Goal: Task Accomplishment & Management: Manage account settings

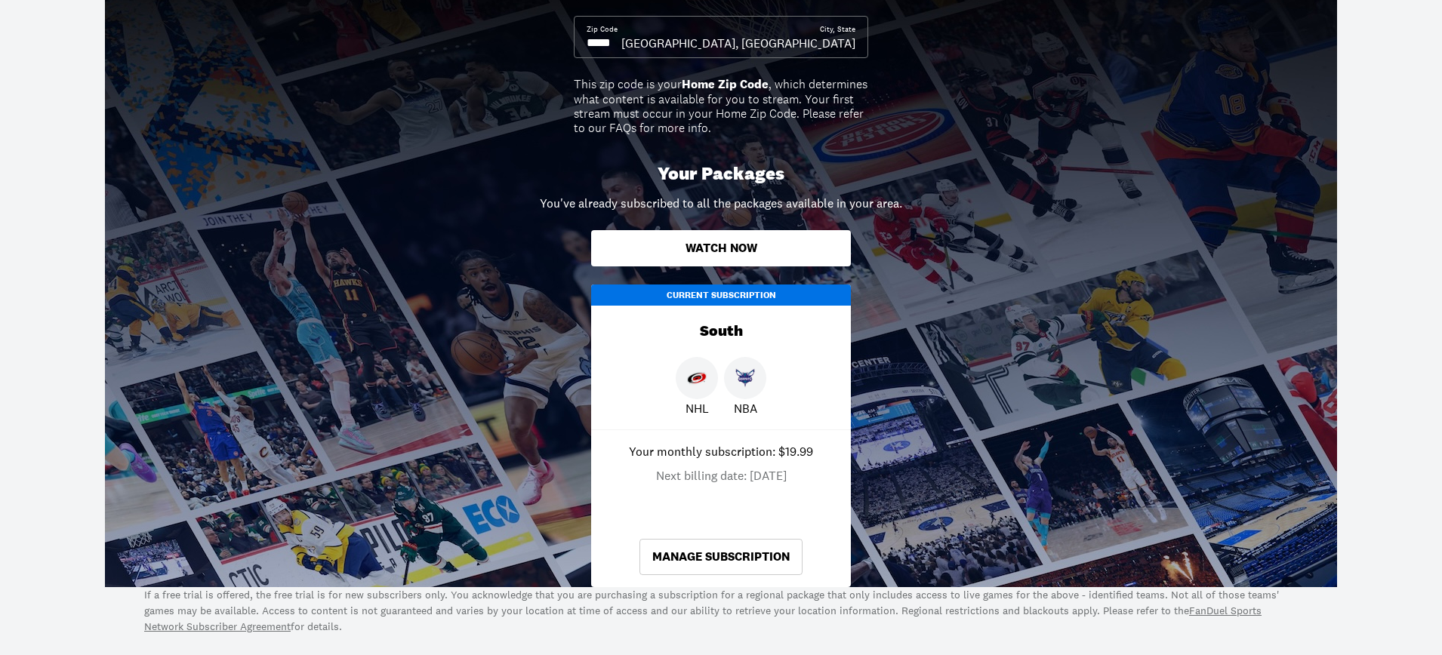
scroll to position [218, 0]
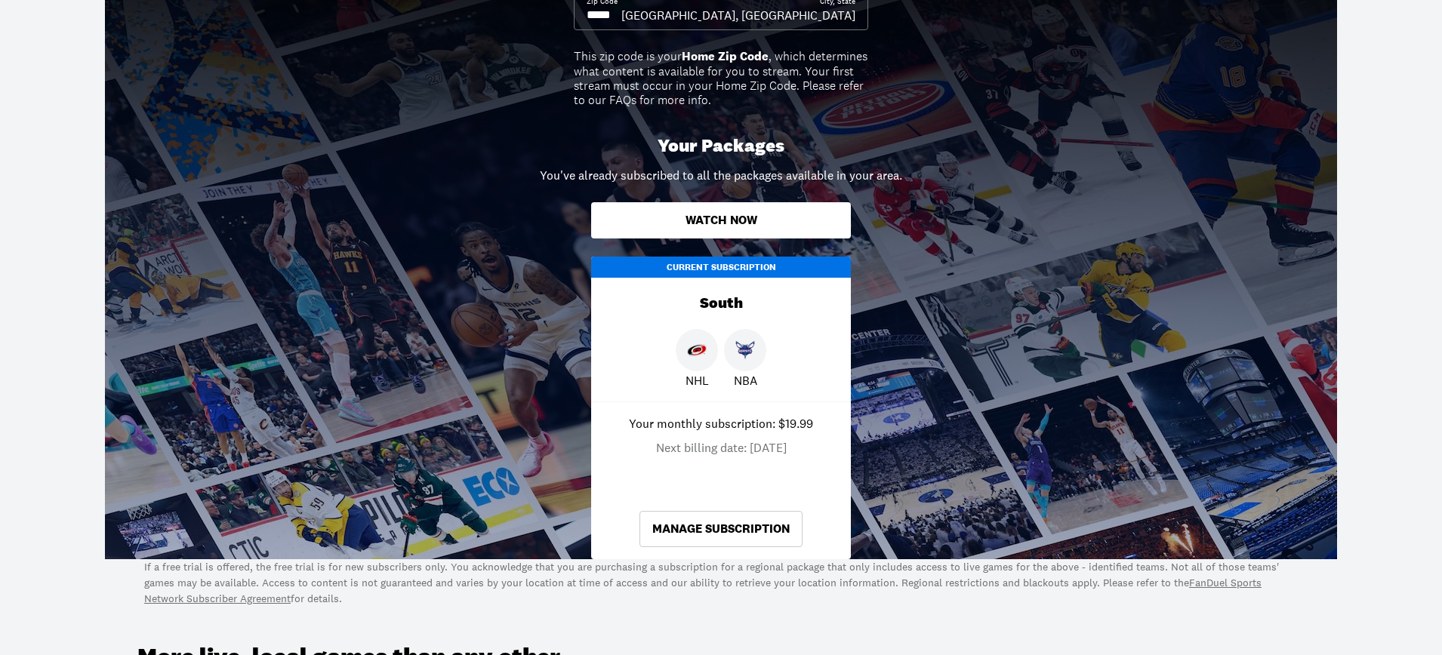
click at [707, 527] on link "Manage Subscription" at bounding box center [720, 529] width 163 height 36
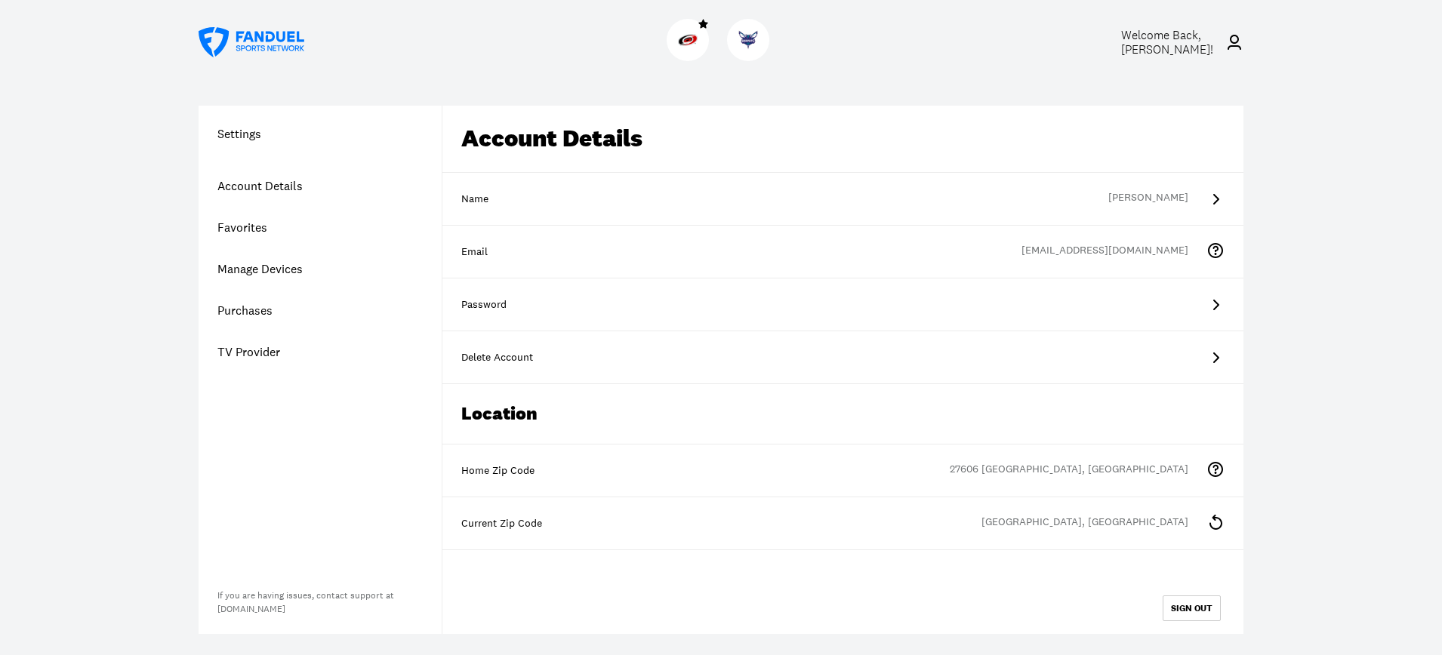
click at [267, 186] on link "Account Details" at bounding box center [320, 186] width 243 height 42
click at [250, 313] on link "Purchases" at bounding box center [320, 311] width 243 height 42
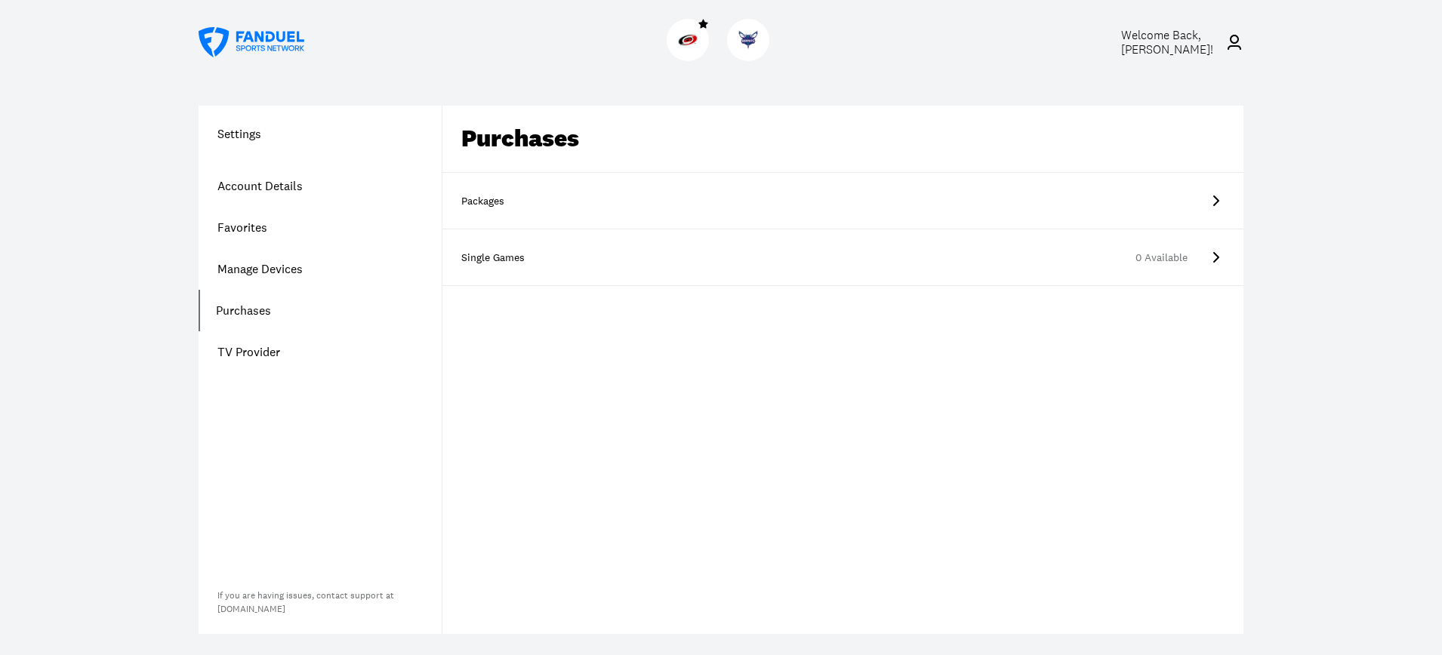
click at [485, 202] on div "Packages" at bounding box center [498, 201] width 75 height 15
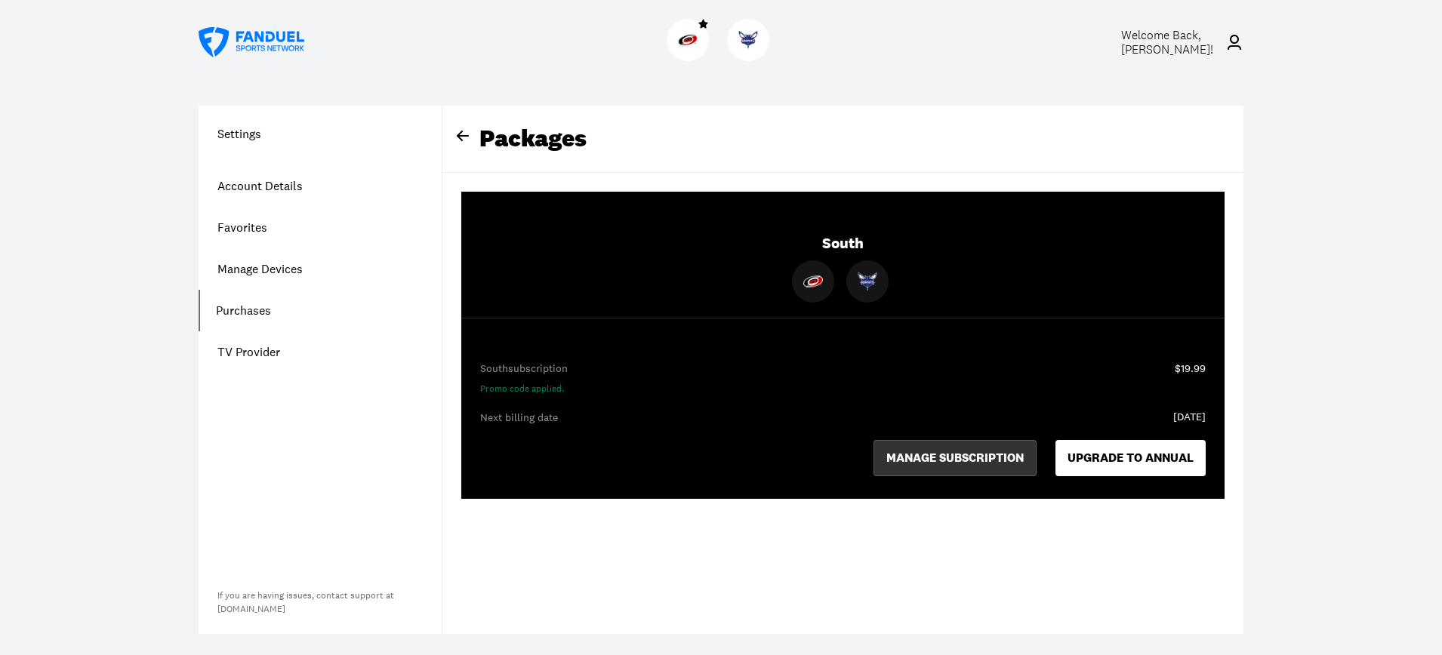
click at [932, 456] on button "MANAGE SUBSCRIPTION" at bounding box center [954, 458] width 163 height 36
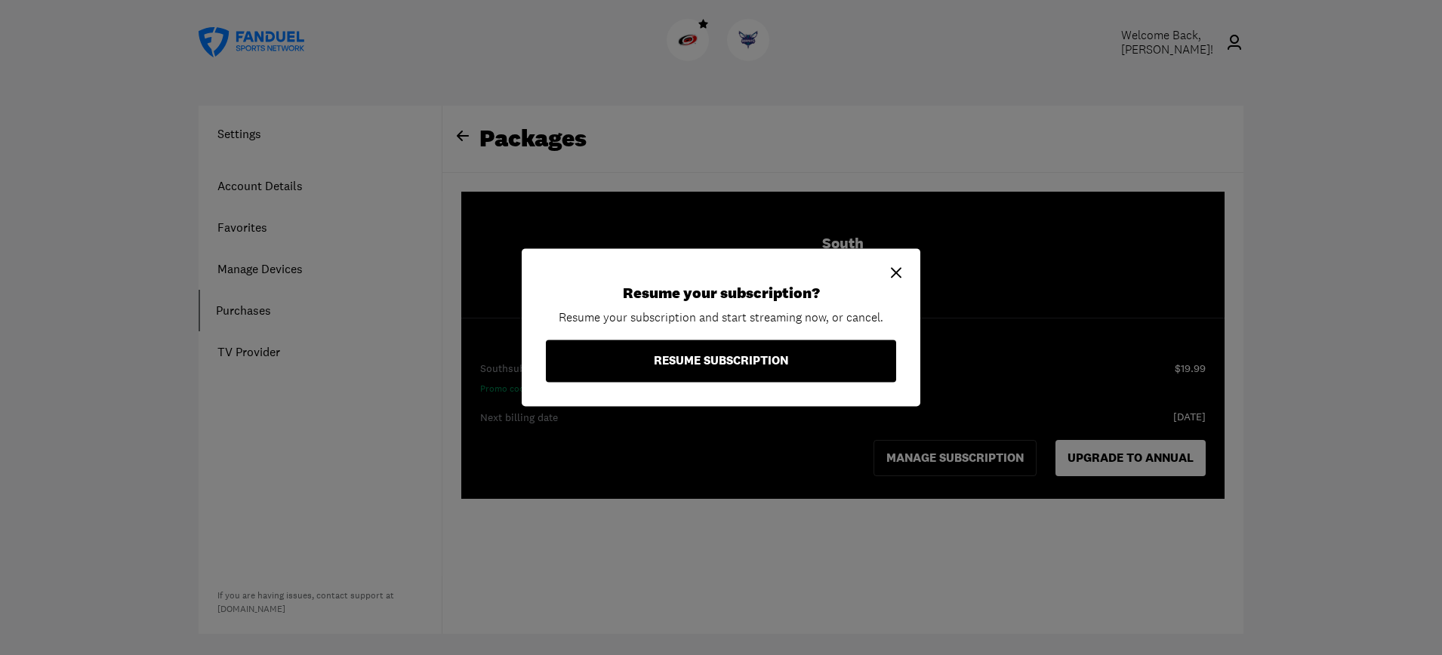
click at [697, 364] on button "RESUME SUBSCRIPTION" at bounding box center [721, 361] width 350 height 42
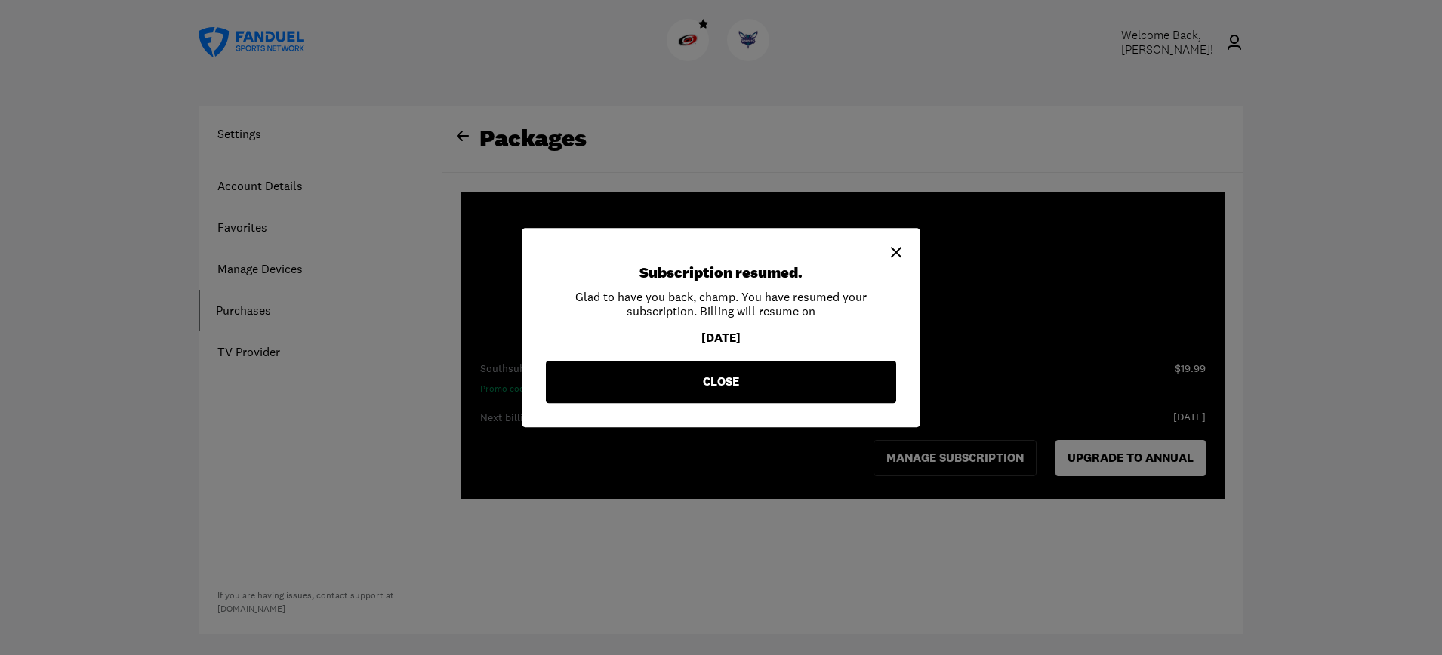
click at [718, 383] on button "CLOSE" at bounding box center [721, 382] width 350 height 42
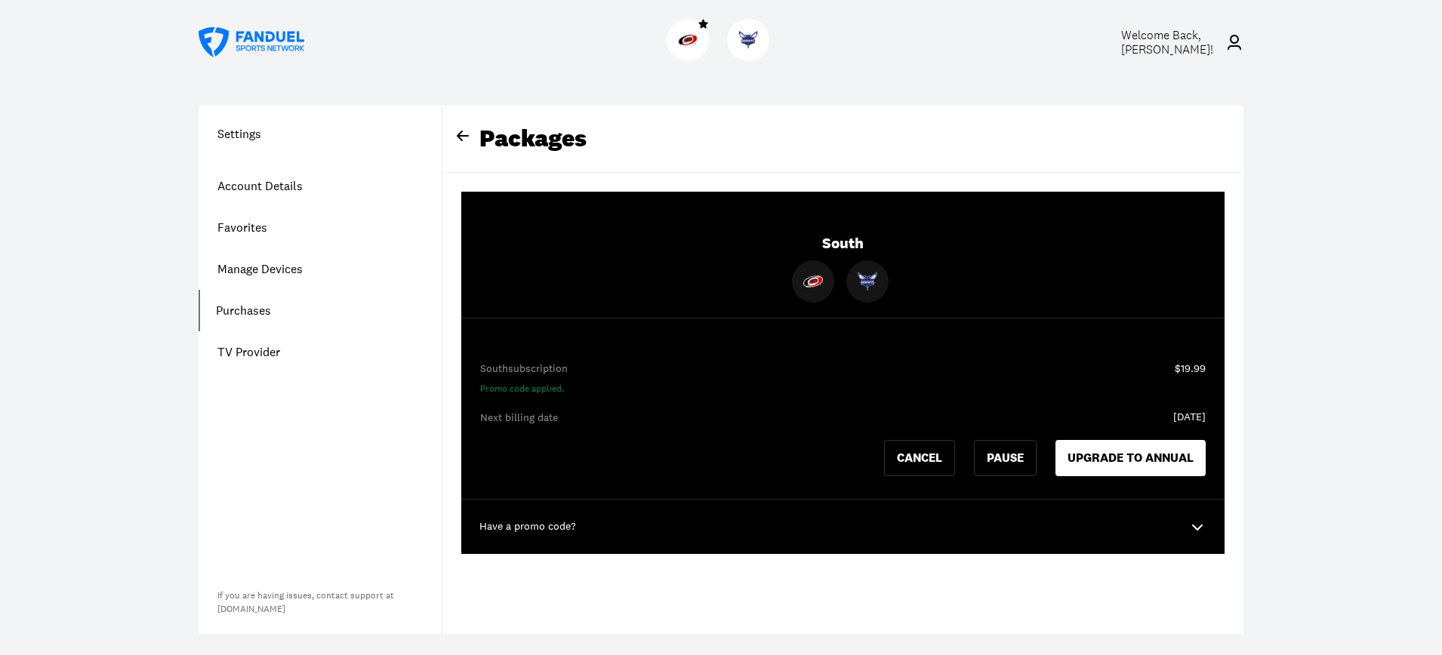
click at [544, 529] on p "Have a promo code?" at bounding box center [527, 526] width 97 height 15
